Goal: Task Accomplishment & Management: Manage account settings

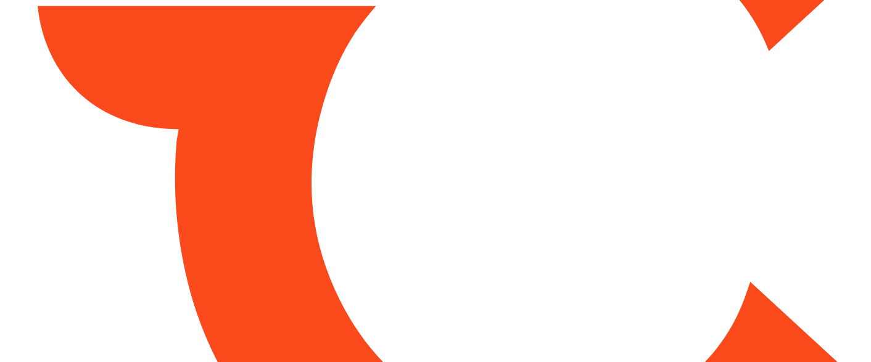
click at [477, 194] on html at bounding box center [435, 181] width 871 height 362
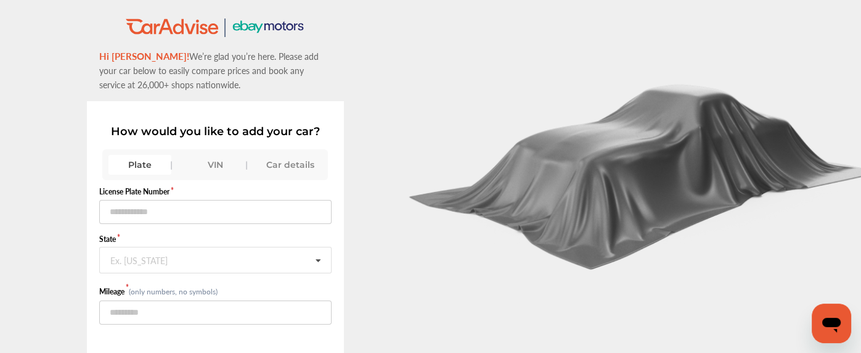
click at [215, 166] on div "VIN" at bounding box center [215, 165] width 63 height 20
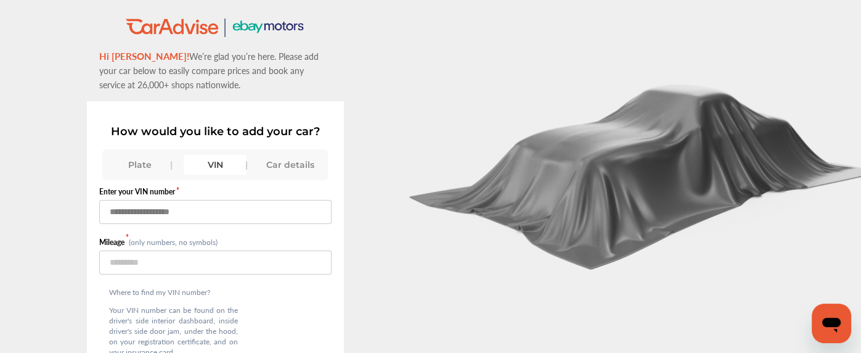
click at [203, 218] on input "text" at bounding box center [215, 212] width 232 height 24
paste input "**********"
type input "**********"
click at [163, 251] on input "number" at bounding box center [215, 262] width 232 height 24
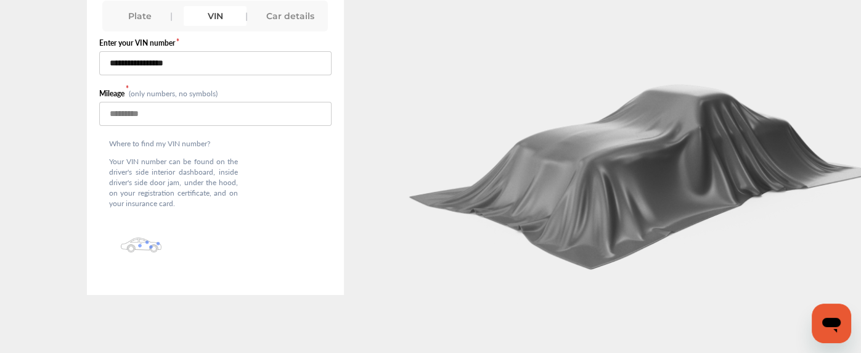
scroll to position [97, 0]
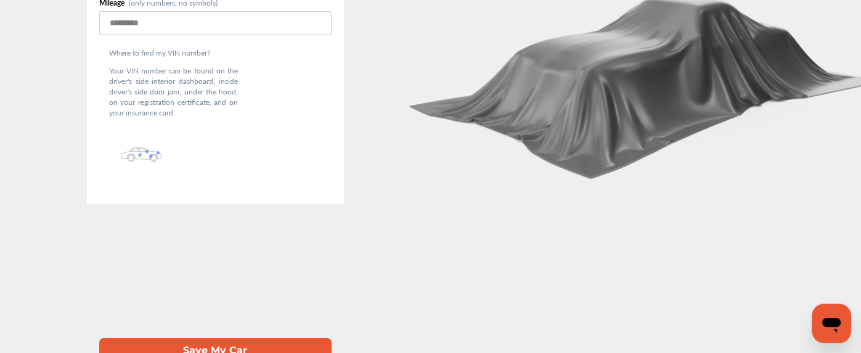
type input "*****"
click at [195, 338] on button "Save My Car" at bounding box center [215, 350] width 232 height 25
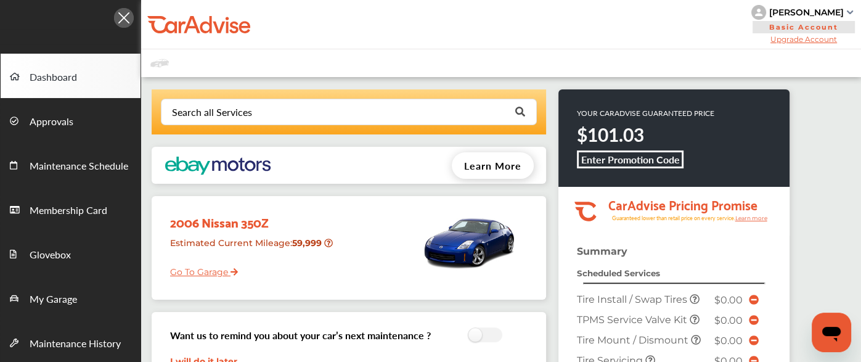
click at [270, 70] on div at bounding box center [501, 63] width 720 height 28
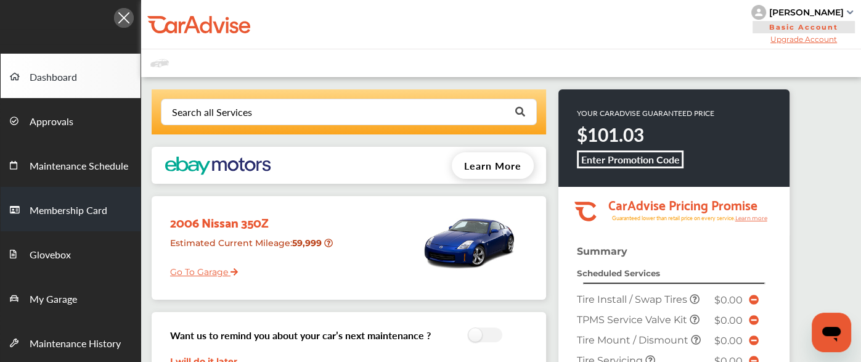
click at [79, 213] on span "Membership Card" at bounding box center [69, 211] width 78 height 16
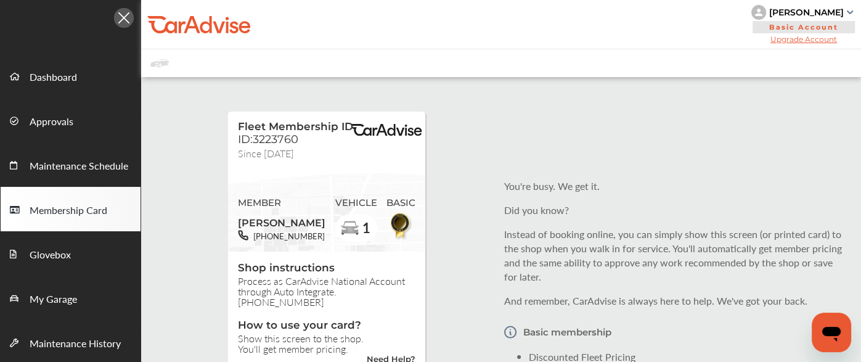
click at [826, 7] on div "[PERSON_NAME]" at bounding box center [806, 12] width 75 height 11
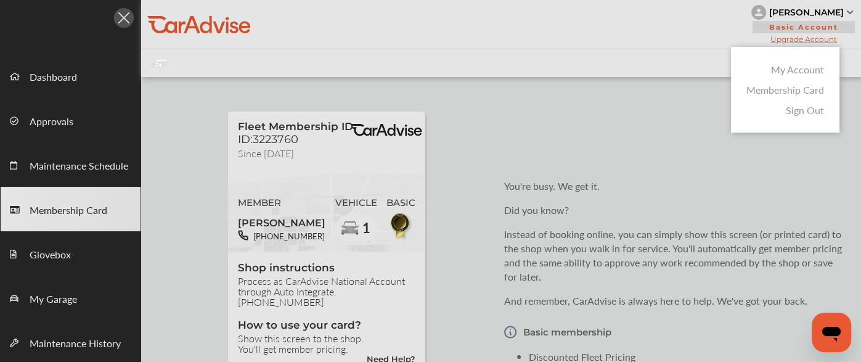
click at [789, 73] on link "My Account" at bounding box center [797, 69] width 53 height 14
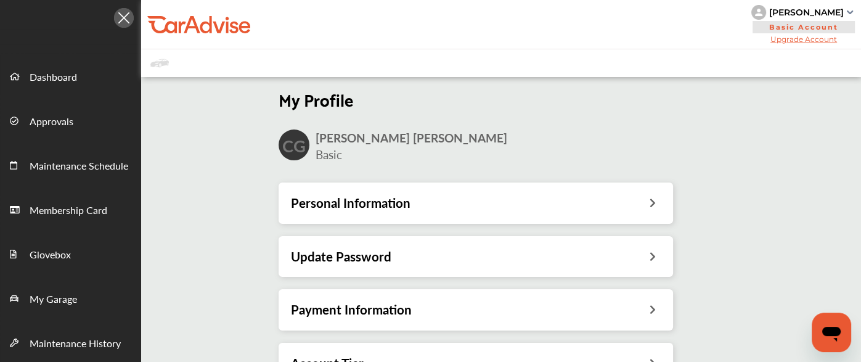
click at [423, 189] on div "Personal Information" at bounding box center [476, 202] width 395 height 41
click at [390, 202] on h3 "Personal Information" at bounding box center [351, 203] width 120 height 16
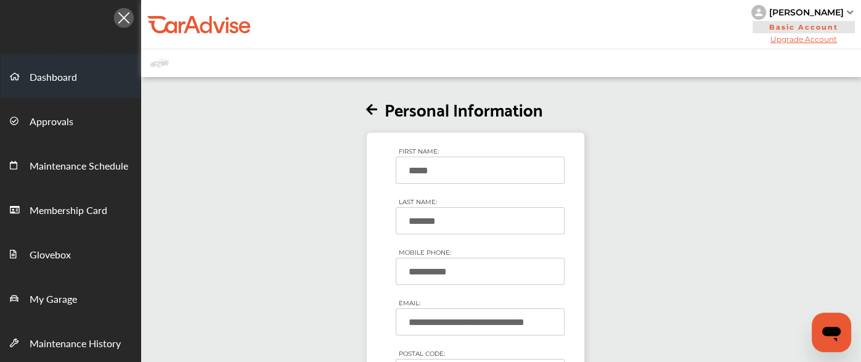
click at [44, 81] on span "Dashboard" at bounding box center [53, 78] width 47 height 16
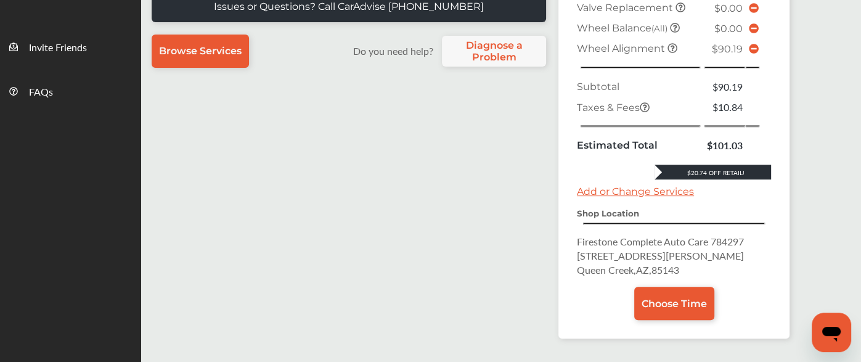
scroll to position [414, 0]
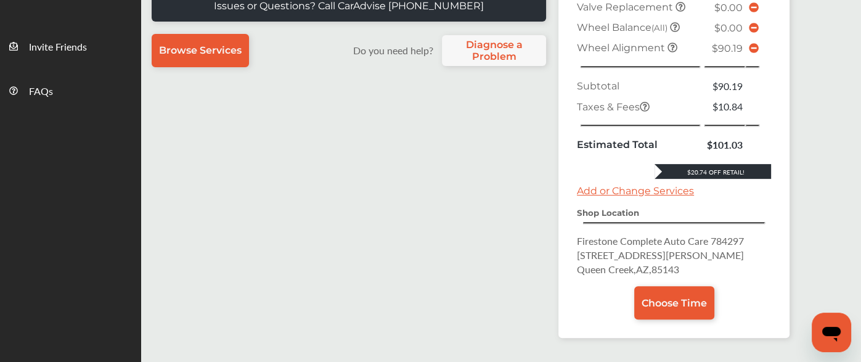
click at [753, 53] on icon at bounding box center [754, 48] width 10 height 10
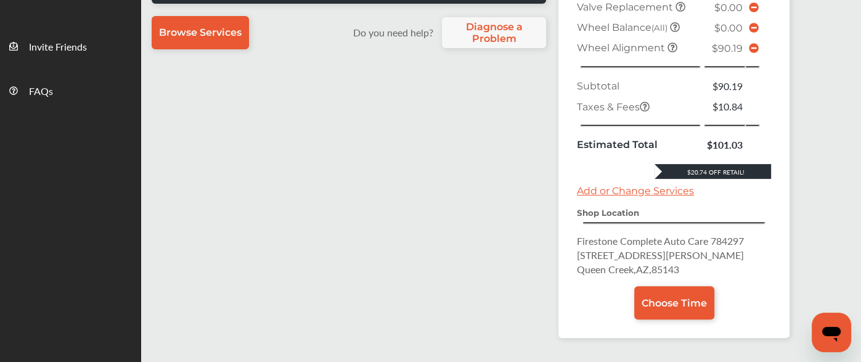
scroll to position [388, 0]
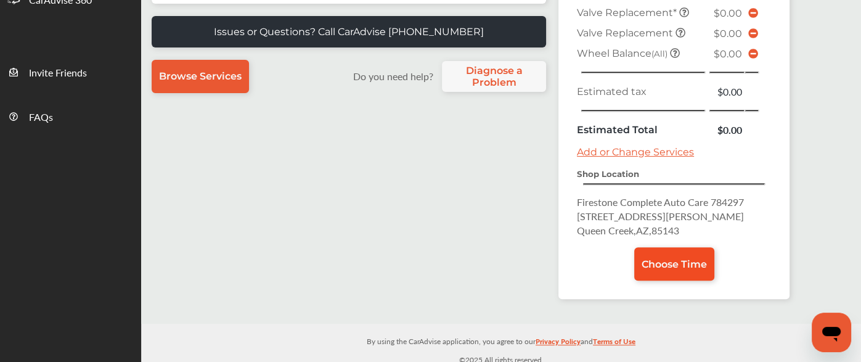
click at [666, 258] on span "Choose Time" at bounding box center [674, 264] width 65 height 12
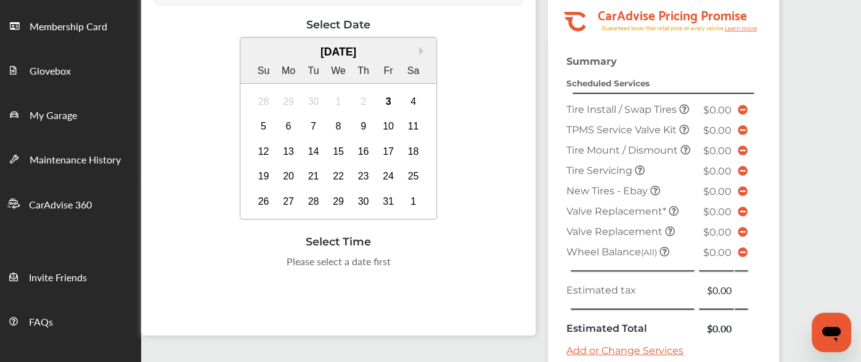
scroll to position [184, 0]
click at [389, 103] on div "3" at bounding box center [389, 101] width 20 height 20
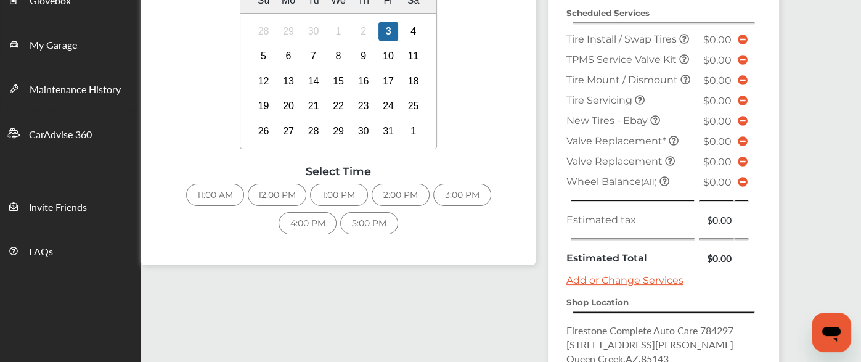
scroll to position [255, 0]
click at [313, 197] on div "1:00 PM" at bounding box center [339, 194] width 58 height 22
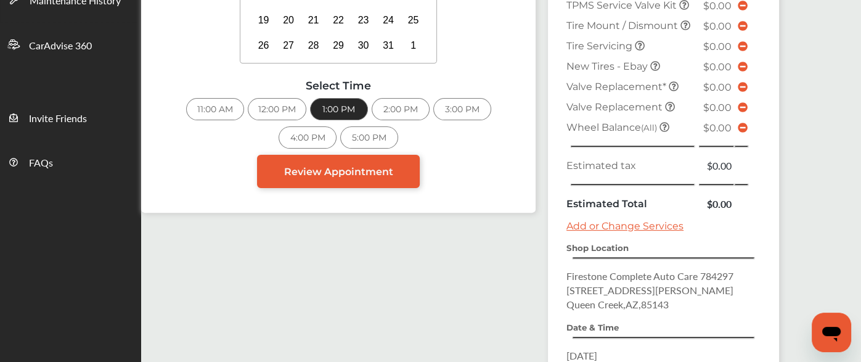
scroll to position [343, 0]
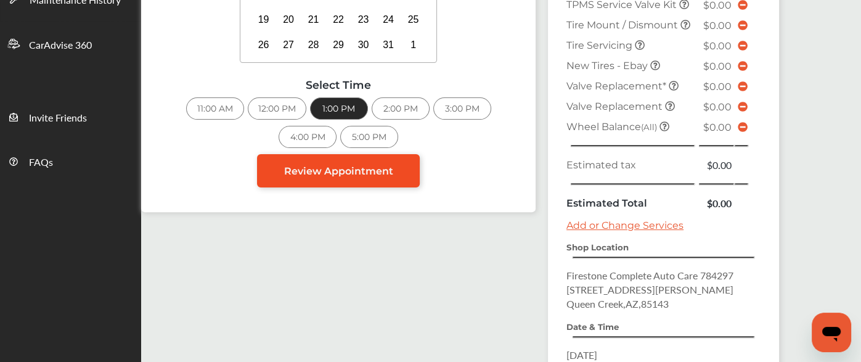
click at [351, 168] on span "Review Appointment" at bounding box center [338, 171] width 109 height 12
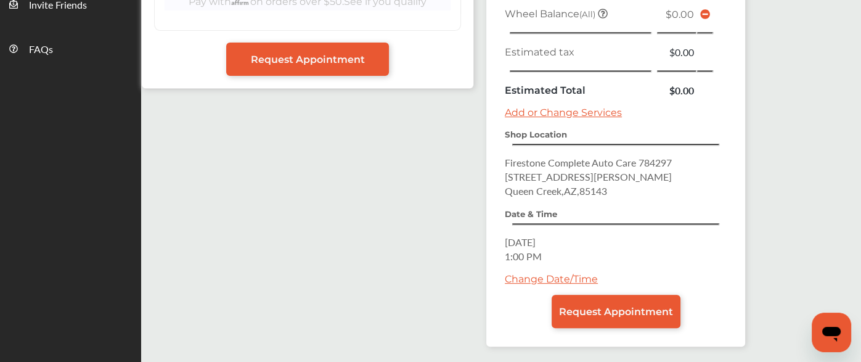
scroll to position [496, 0]
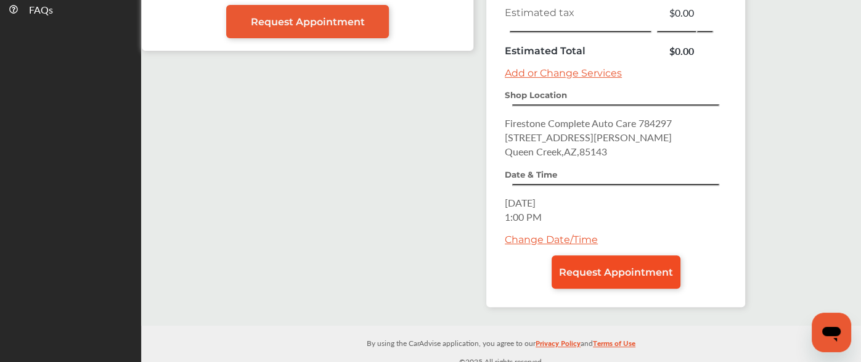
click at [595, 266] on span "Request Appointment" at bounding box center [616, 272] width 114 height 12
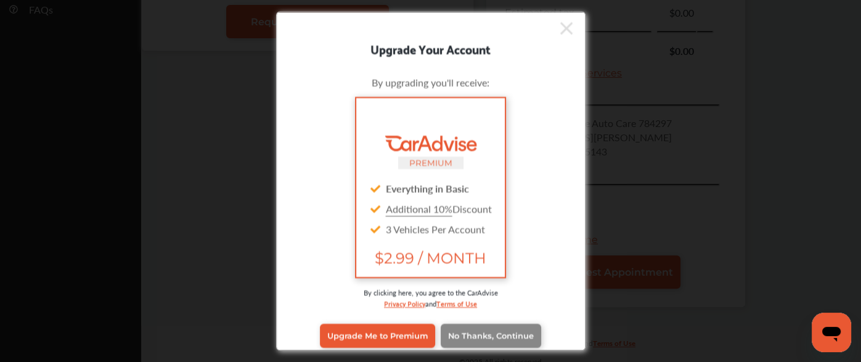
click at [531, 328] on link "No Thanks, Continue" at bounding box center [491, 335] width 100 height 23
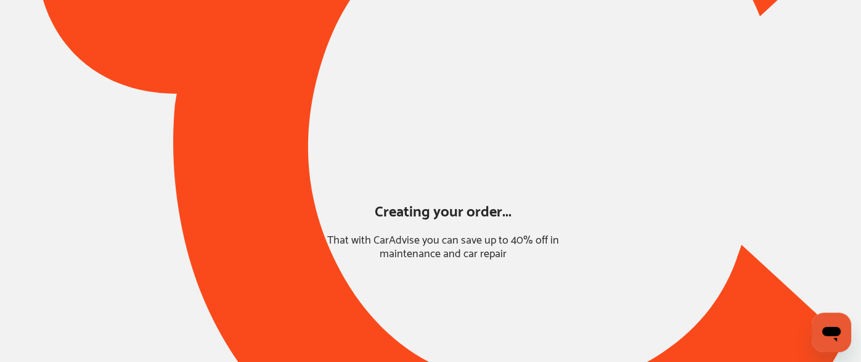
scroll to position [163, 0]
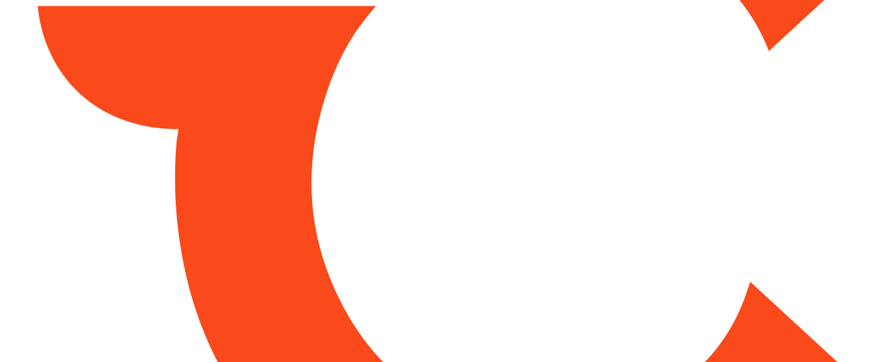
click at [123, 0] on html at bounding box center [435, 181] width 871 height 362
